Goal: Share content: Share content

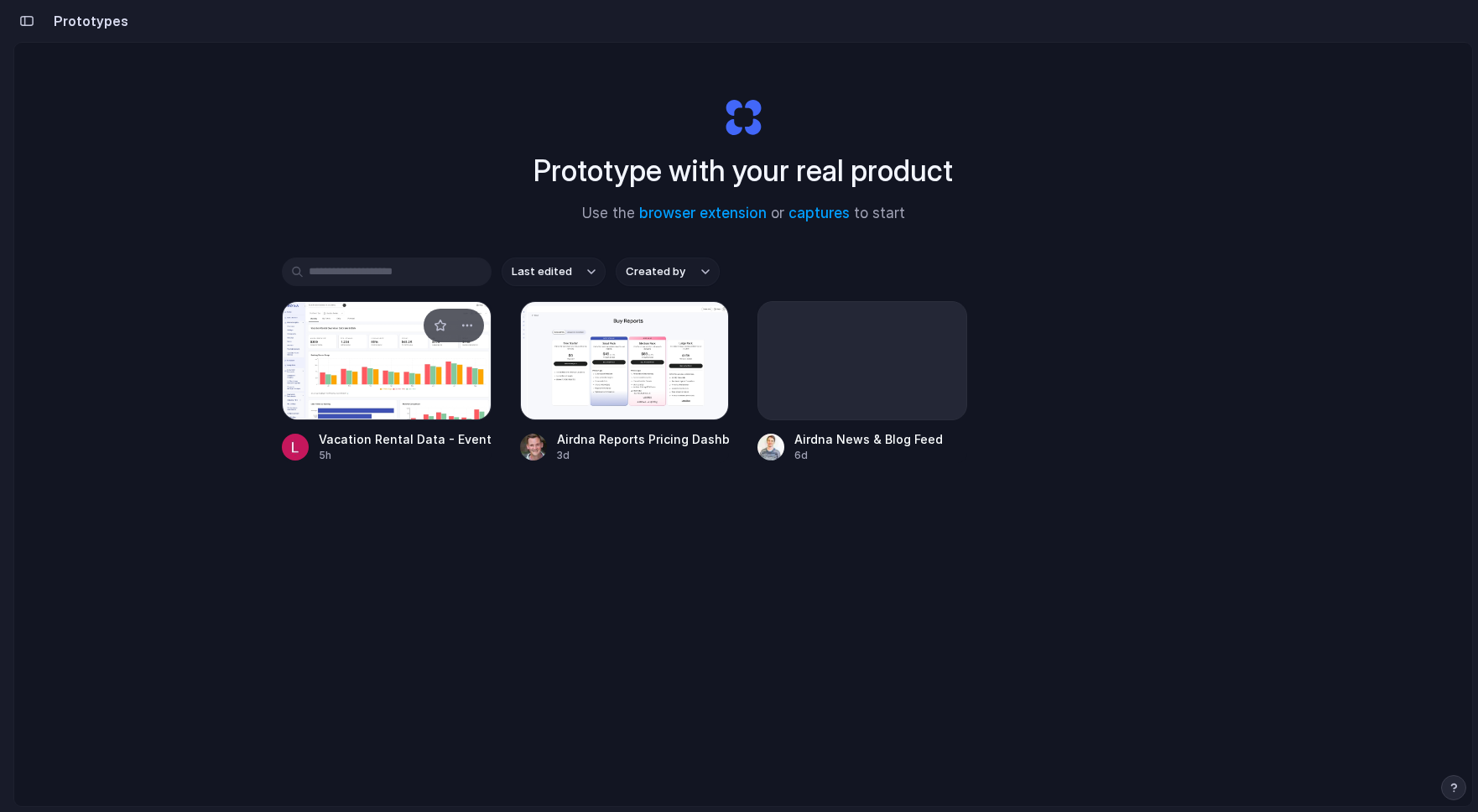
click at [376, 360] on div at bounding box center [386, 361] width 209 height 119
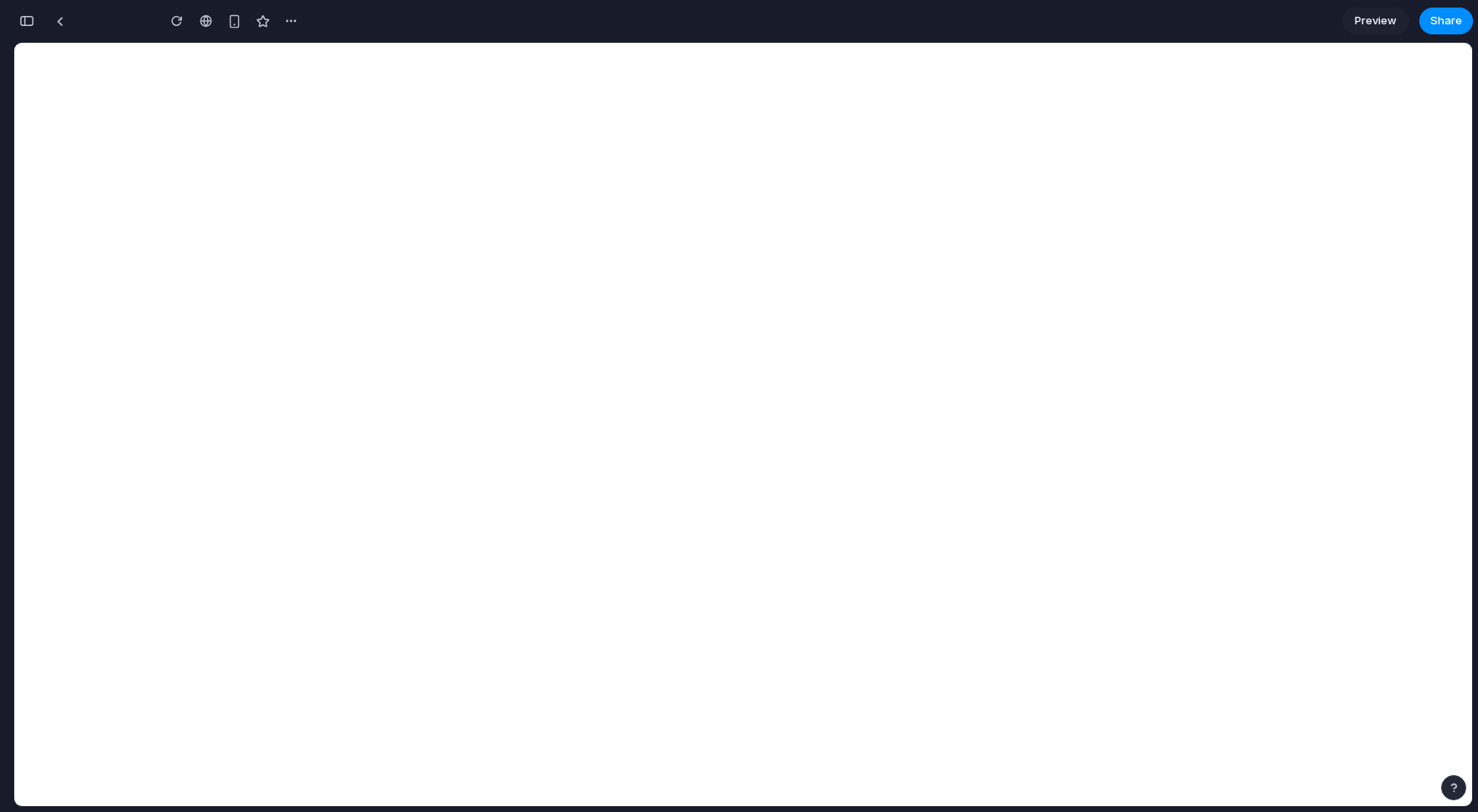
type input "**********"
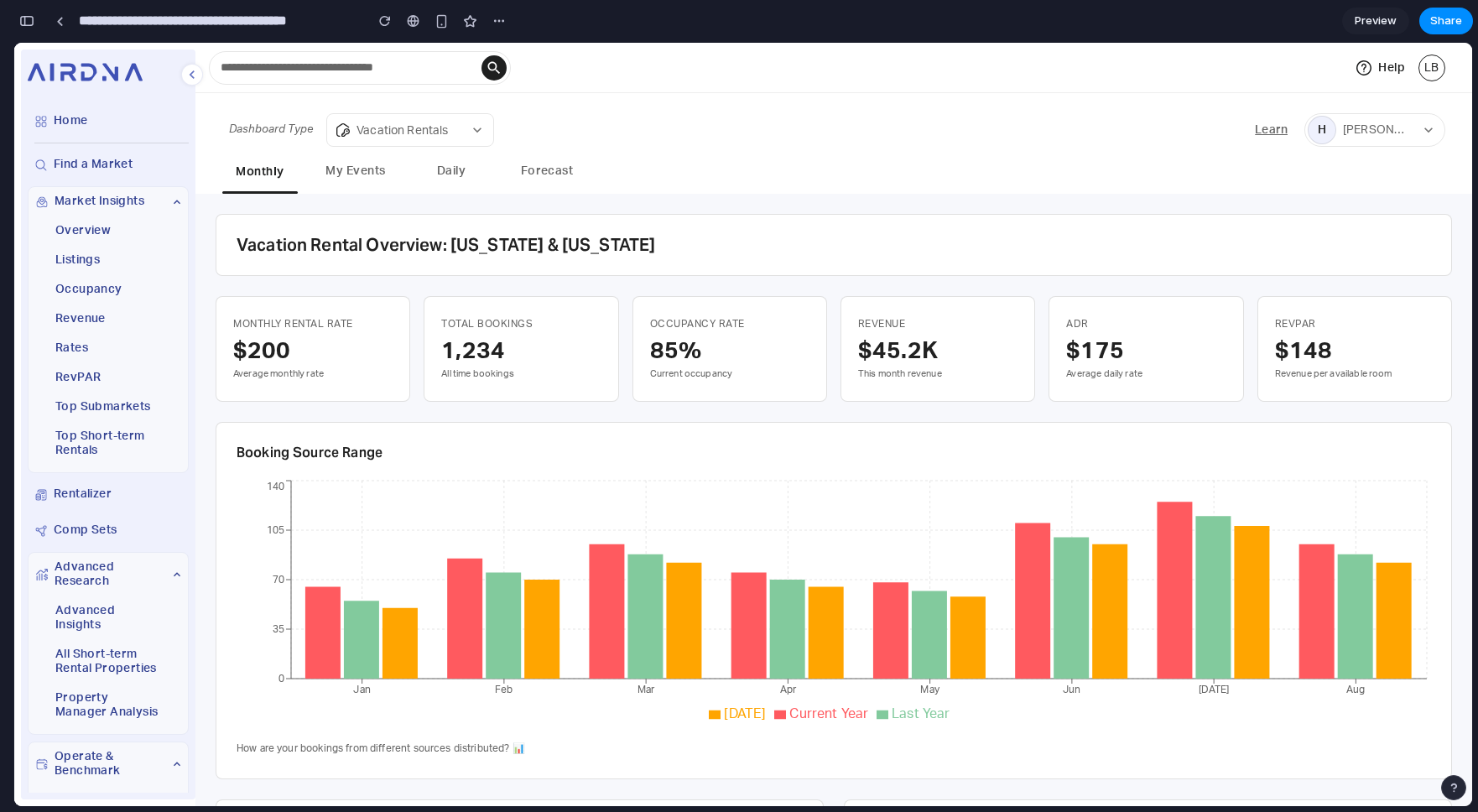
click at [346, 174] on button "My Events" at bounding box center [356, 173] width 76 height 39
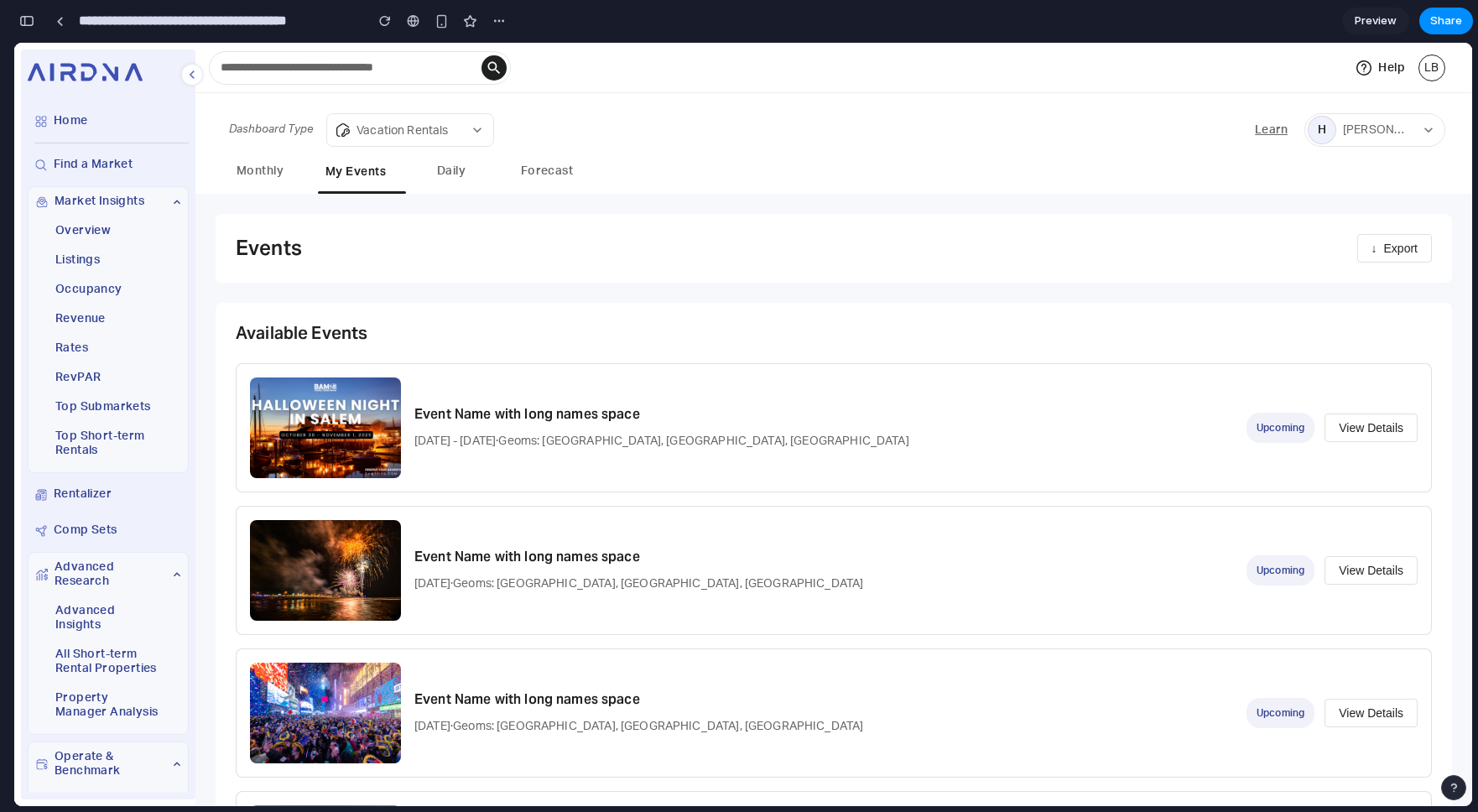
click at [448, 173] on button "Daily" at bounding box center [451, 173] width 76 height 39
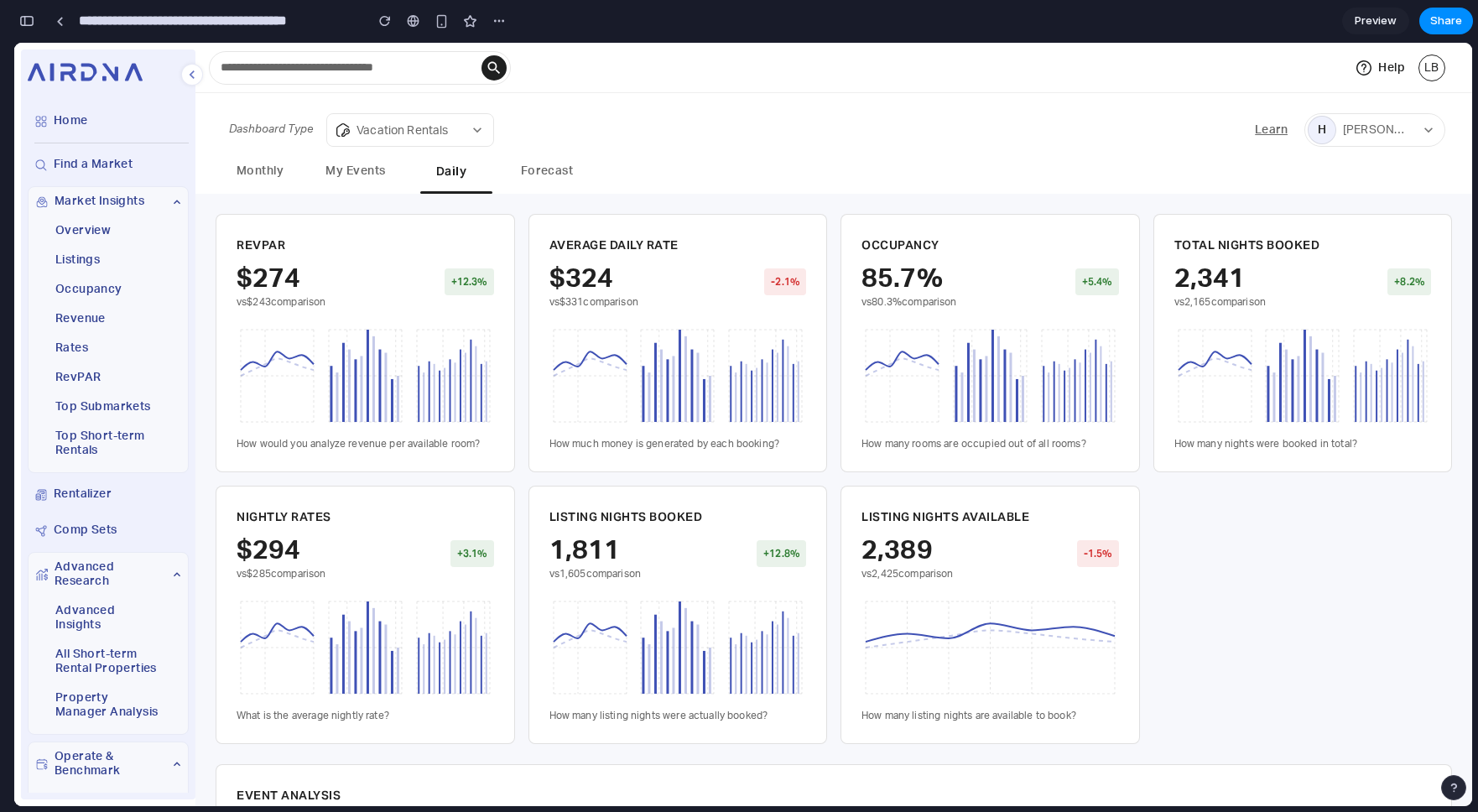
click at [372, 169] on button "My Events" at bounding box center [356, 173] width 76 height 39
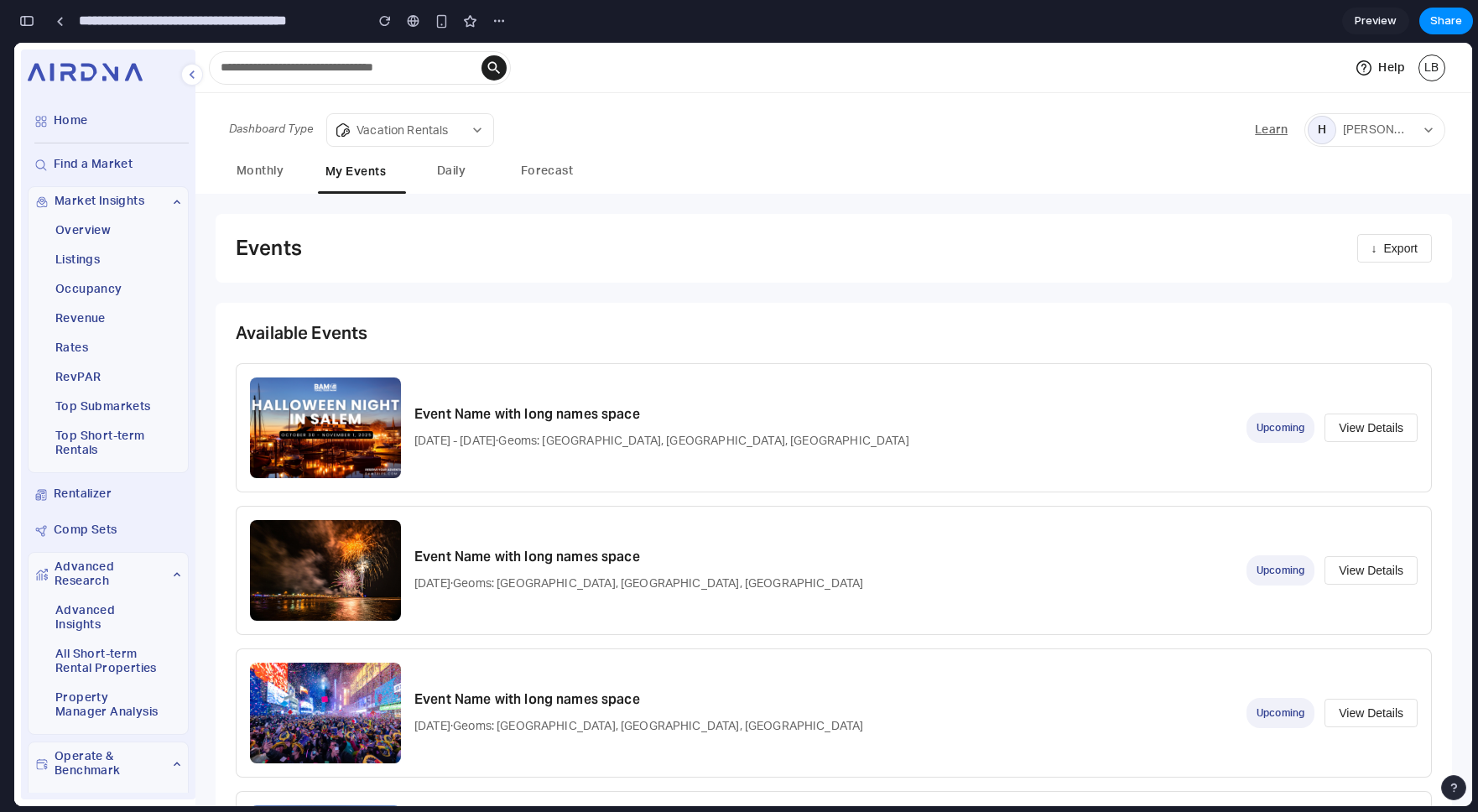
click at [442, 152] on div "Dashboard Type Vacation Rentals ​ Learn H [PERSON_NAME]/Reno County Chamber of …" at bounding box center [834, 144] width 1277 height 101
click at [446, 166] on button "Daily" at bounding box center [451, 173] width 76 height 39
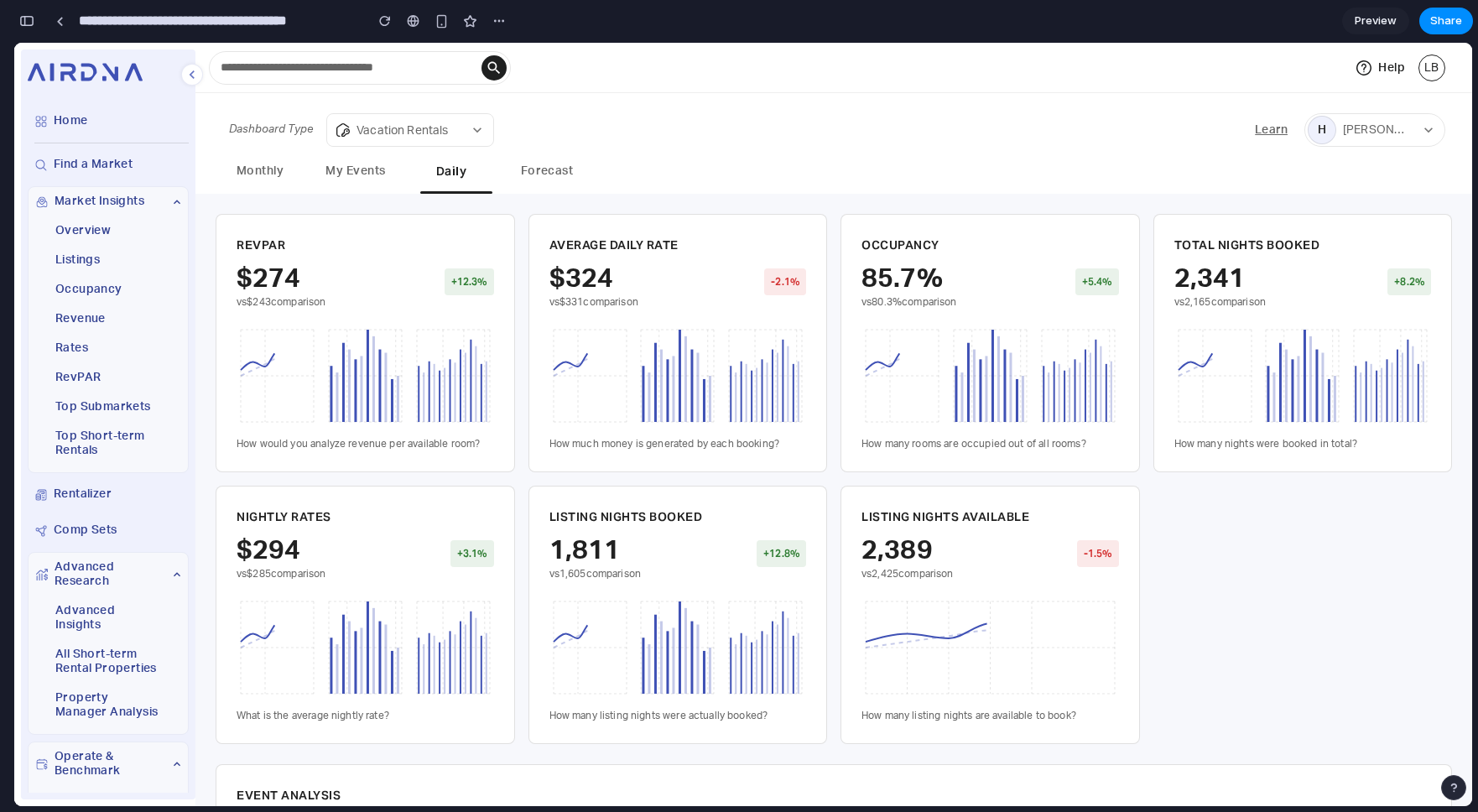
click at [377, 177] on button "My Events" at bounding box center [356, 173] width 76 height 39
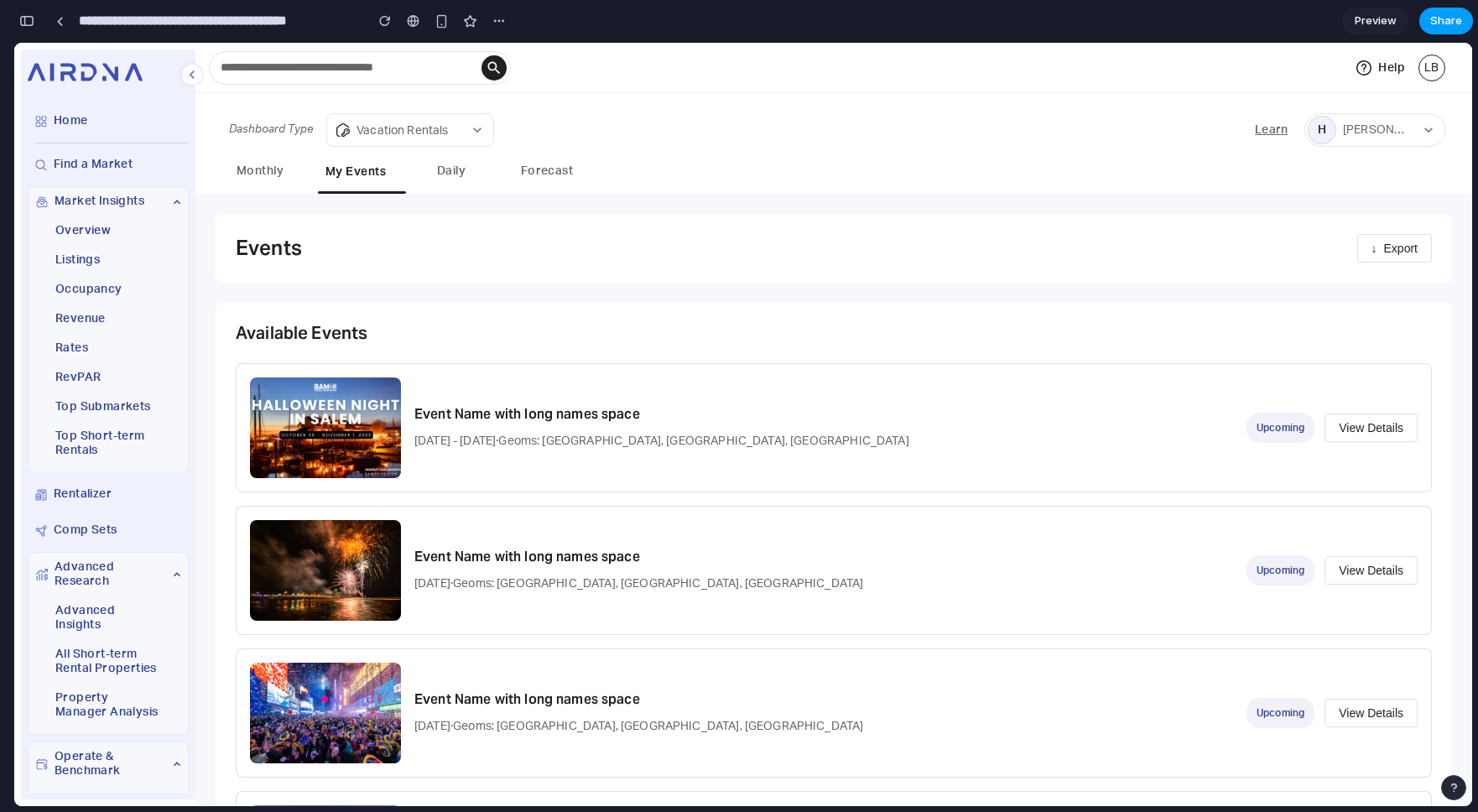
click at [1462, 21] on button "Share" at bounding box center [1446, 21] width 54 height 27
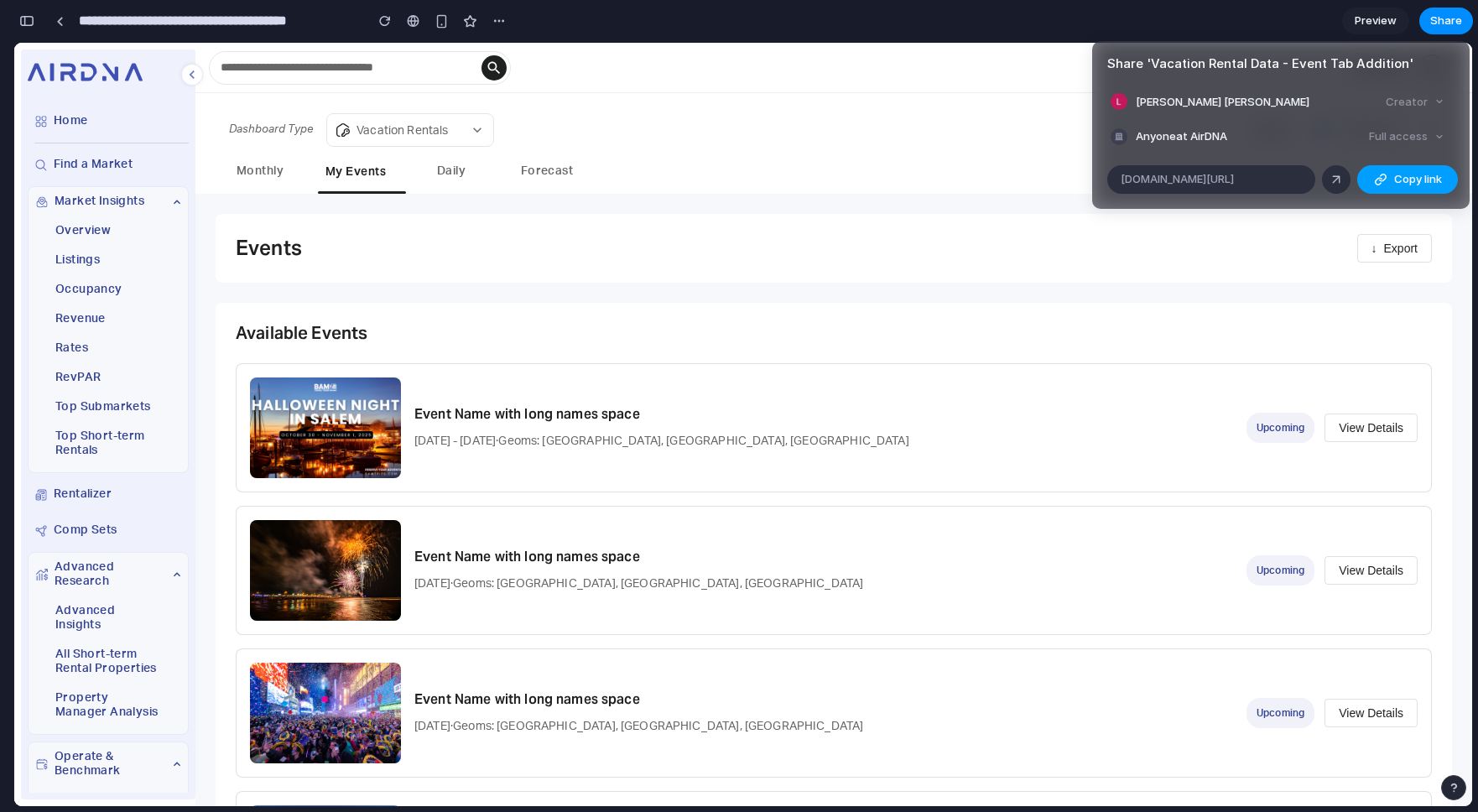
click at [1406, 183] on span "Copy link" at bounding box center [1418, 180] width 48 height 17
